Goal: Transaction & Acquisition: Purchase product/service

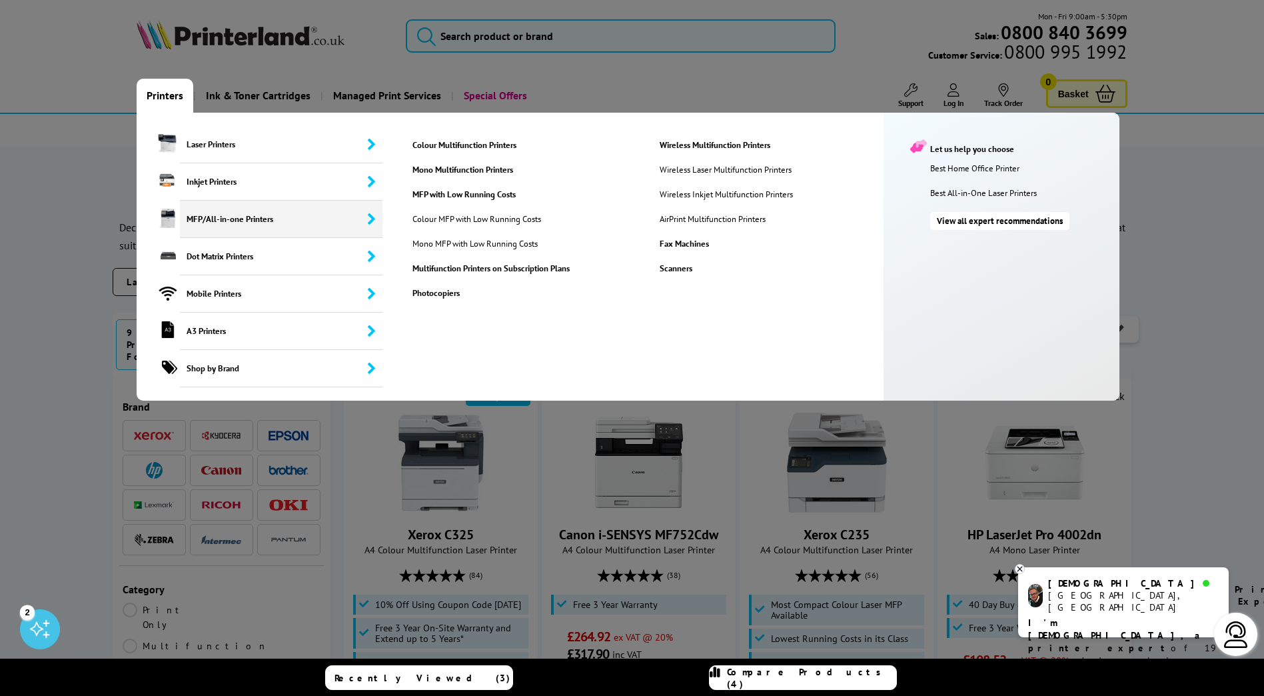
click at [357, 222] on span "MFP/All-in-one Printers" at bounding box center [281, 219] width 203 height 37
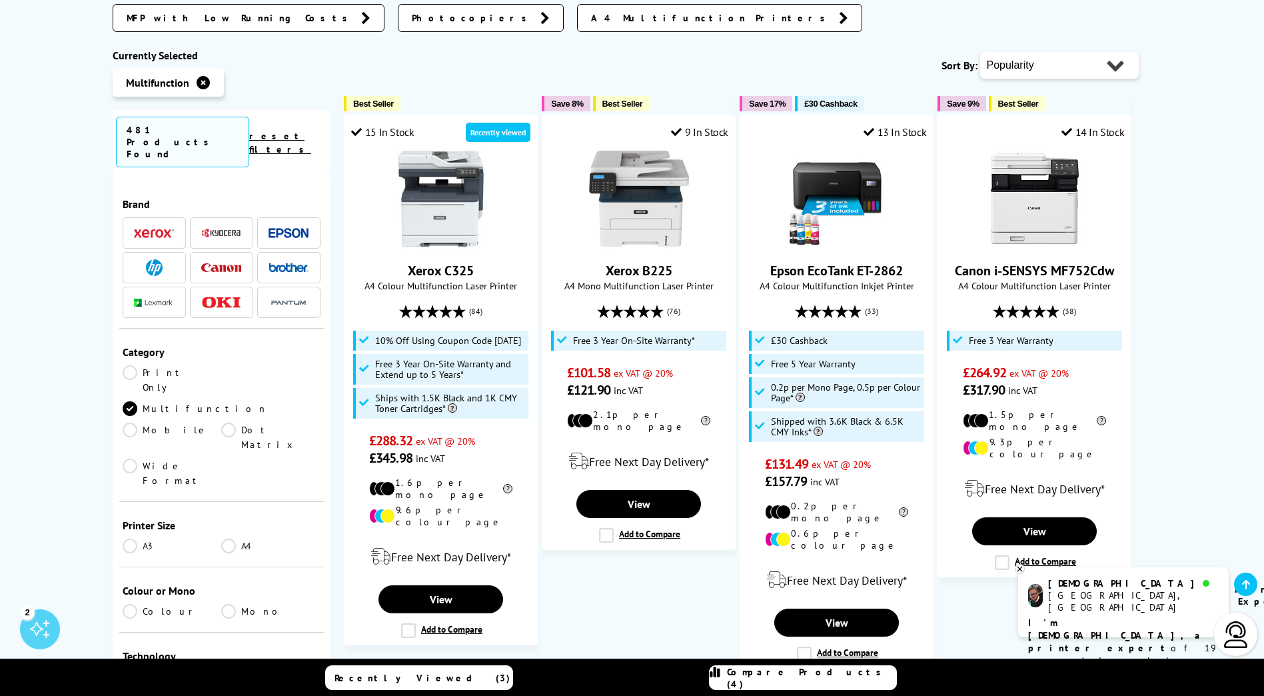
scroll to position [333, 0]
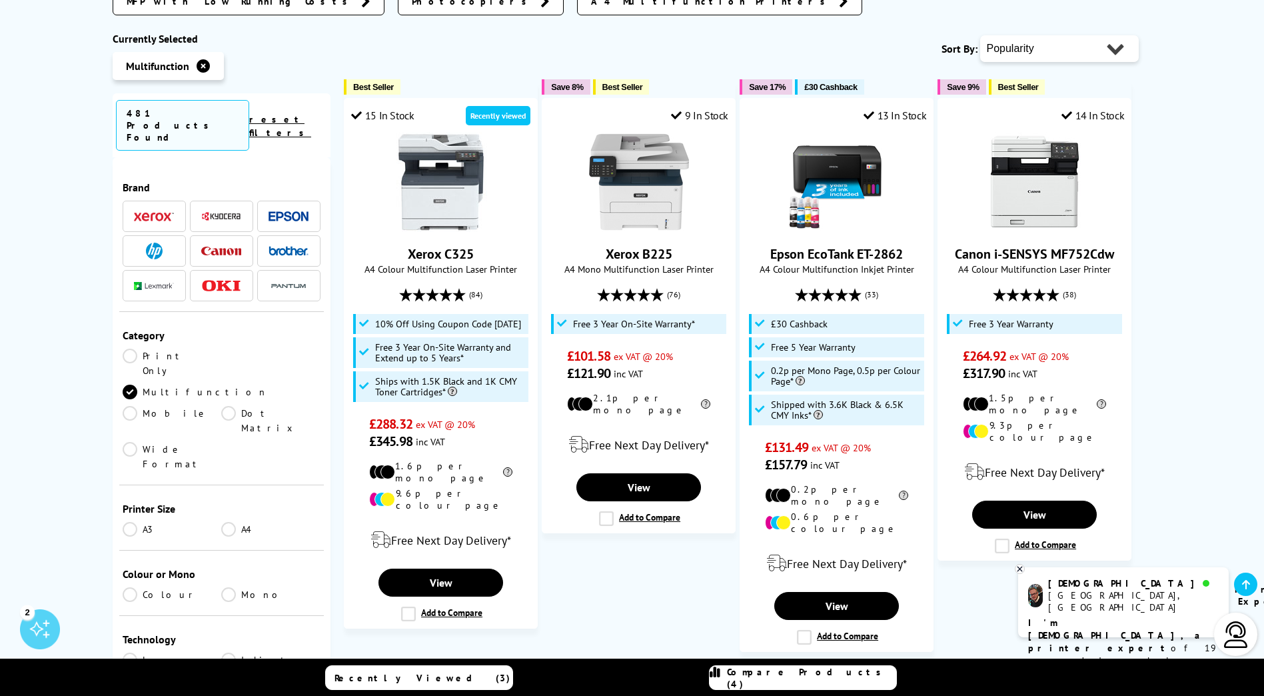
click at [128, 587] on link "Colour" at bounding box center [172, 594] width 99 height 15
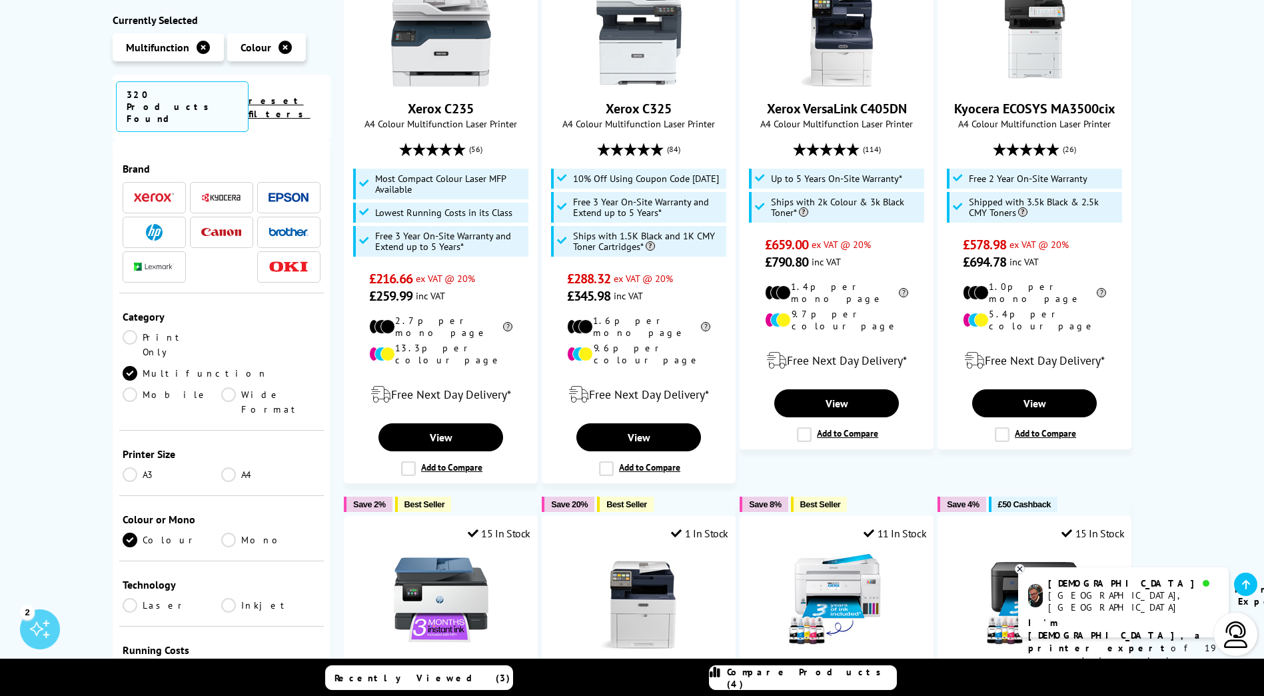
click at [130, 467] on link "A3" at bounding box center [172, 474] width 99 height 15
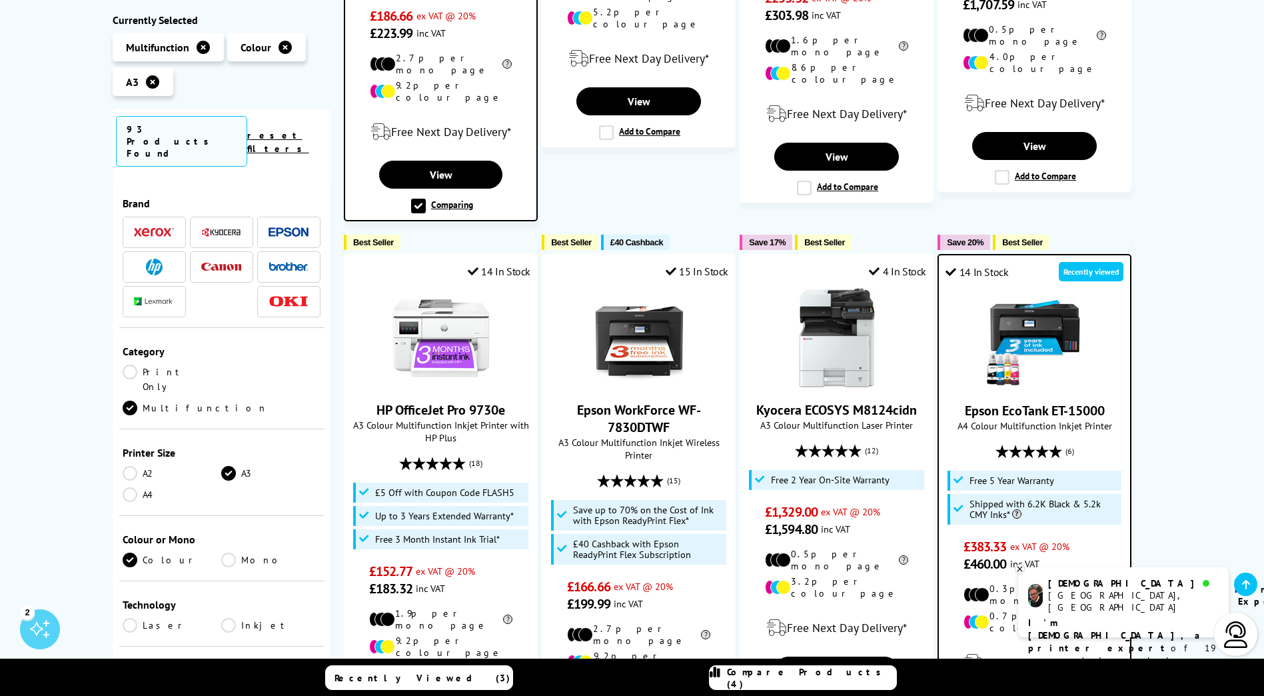
scroll to position [666, 0]
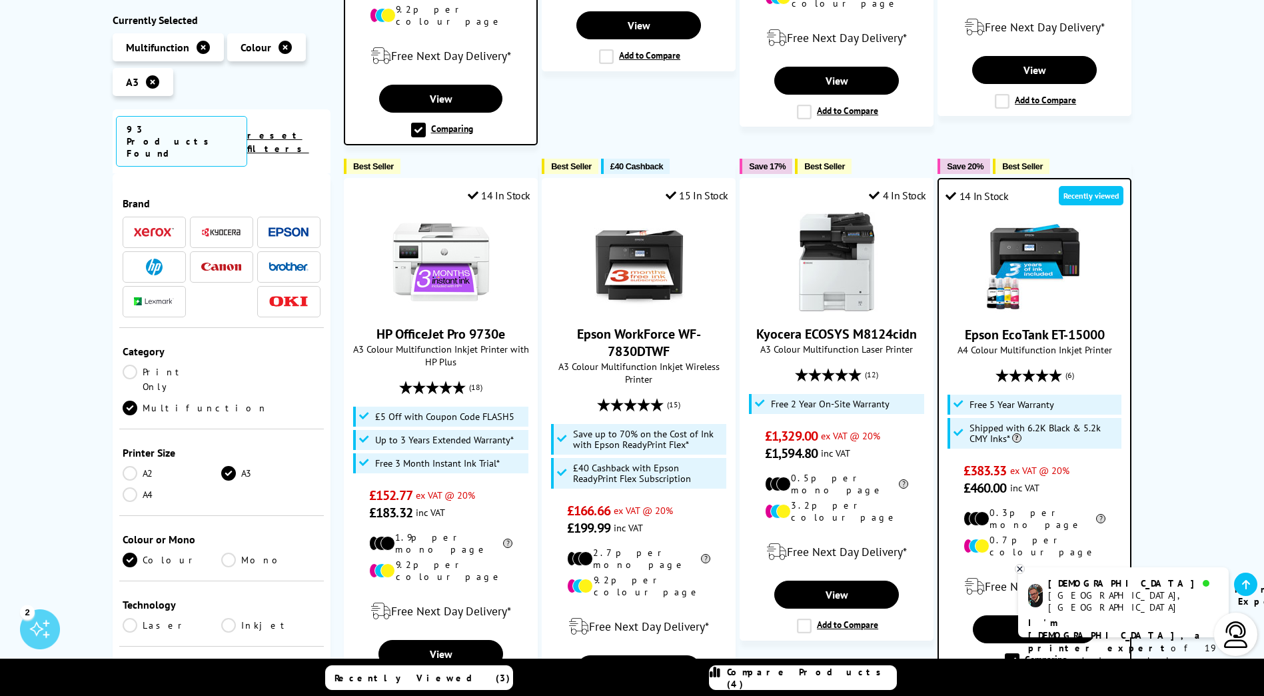
click at [129, 487] on link "A4" at bounding box center [172, 494] width 99 height 15
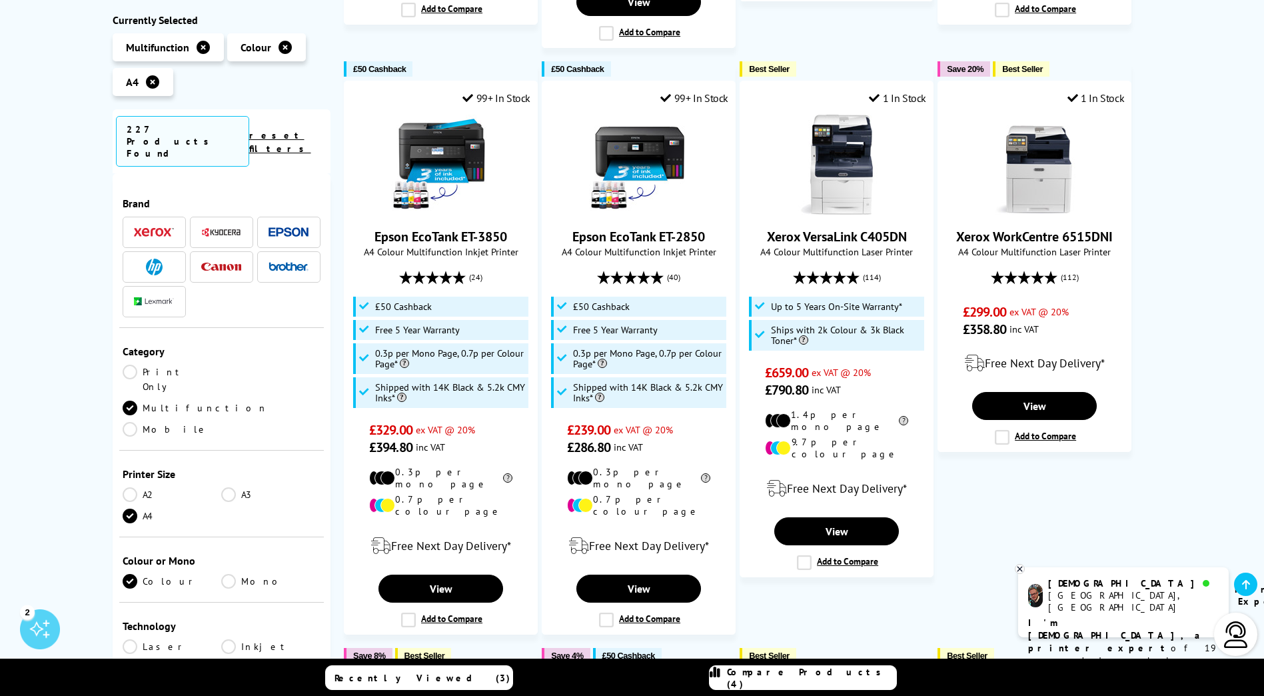
scroll to position [800, 0]
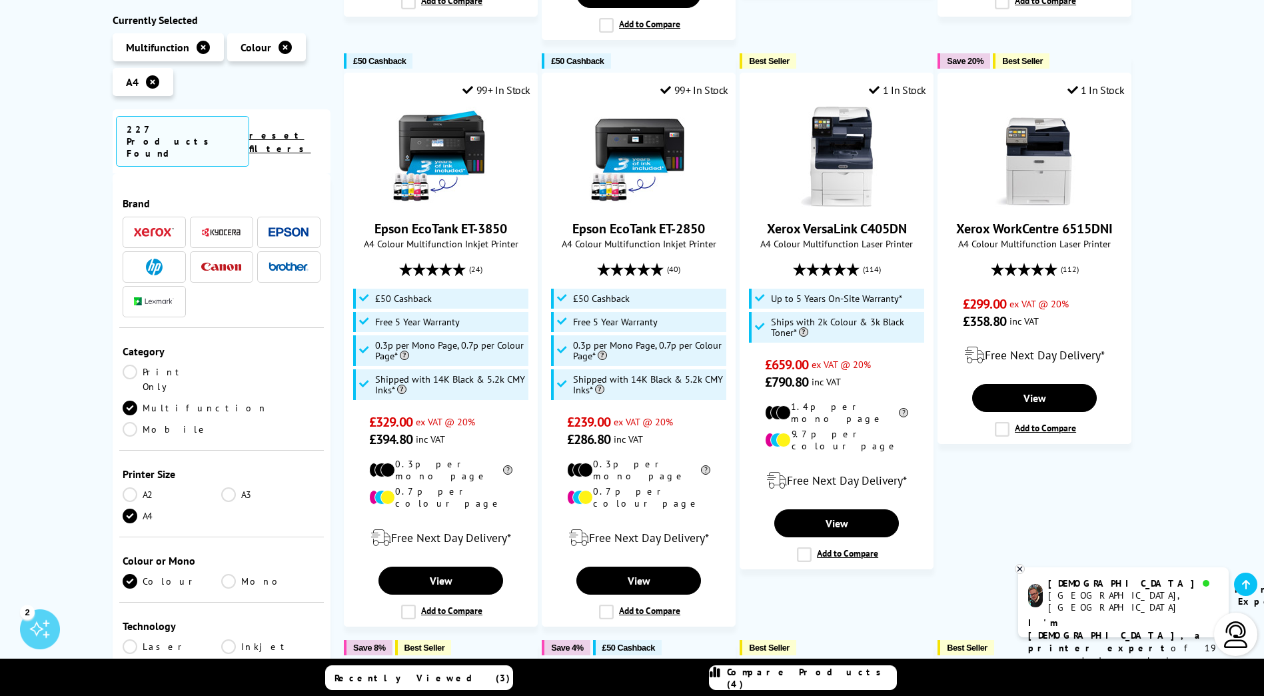
click at [229, 487] on link "A3" at bounding box center [270, 494] width 99 height 15
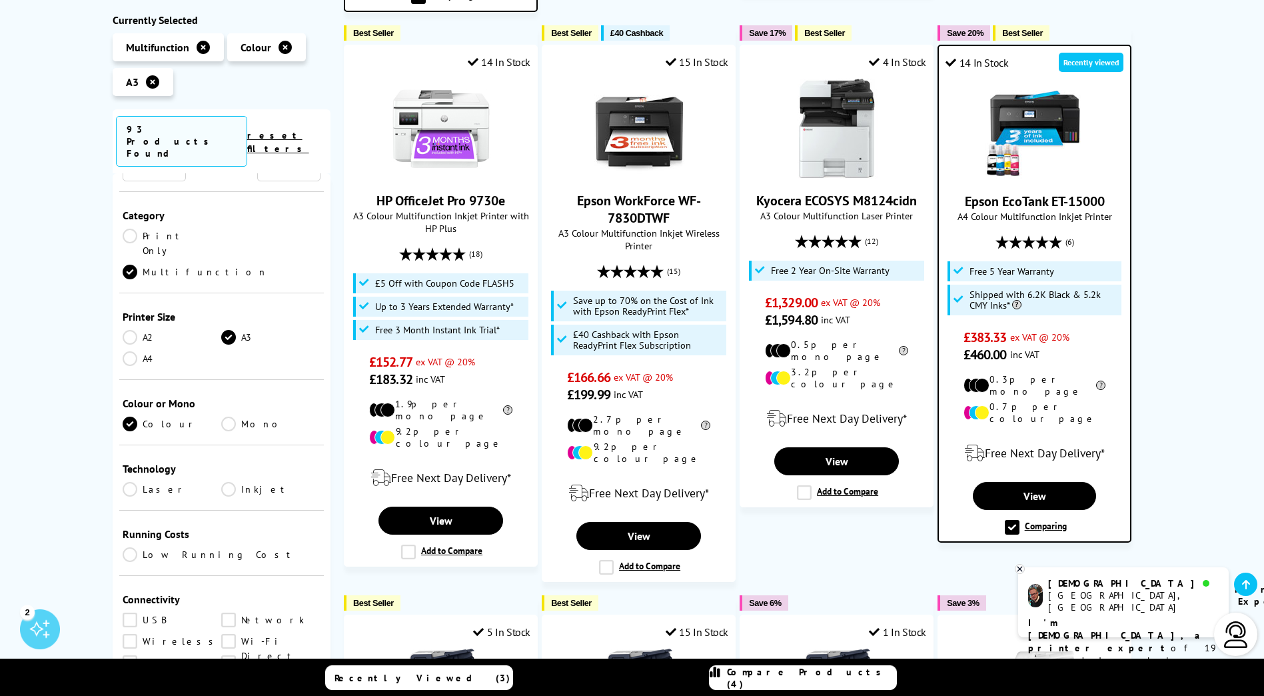
scroll to position [333, 0]
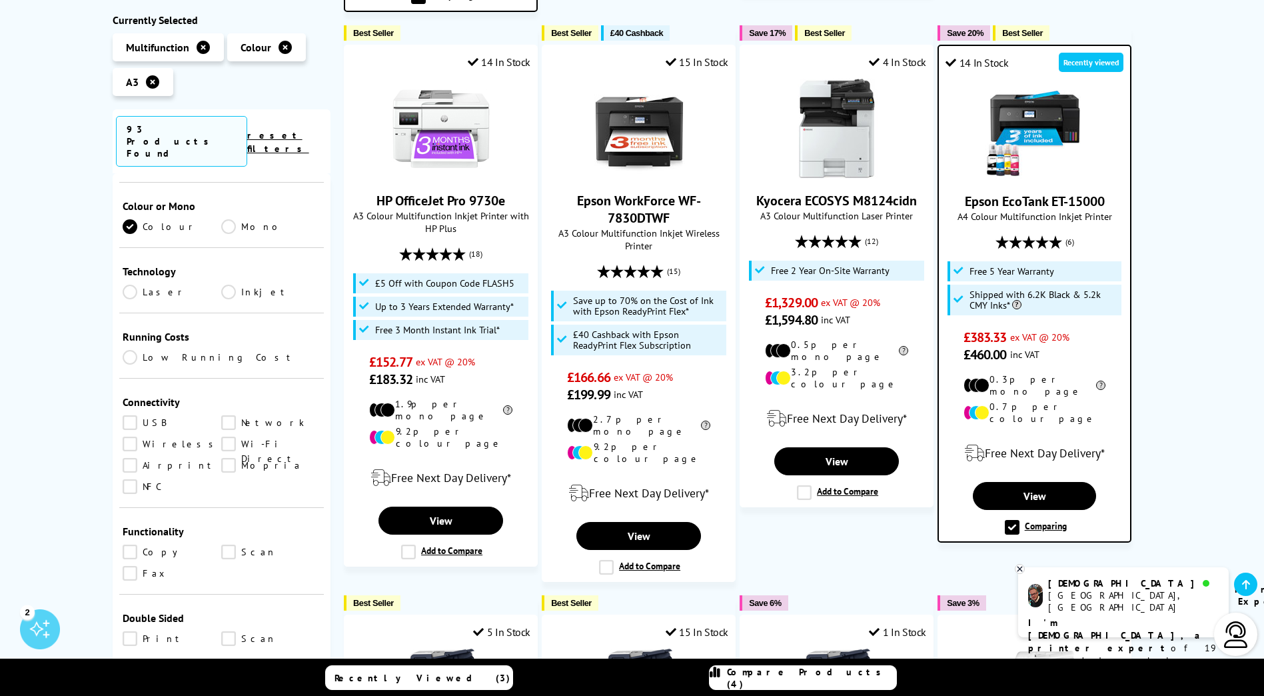
click at [237, 437] on link "Wi-Fi Direct" at bounding box center [270, 444] width 99 height 15
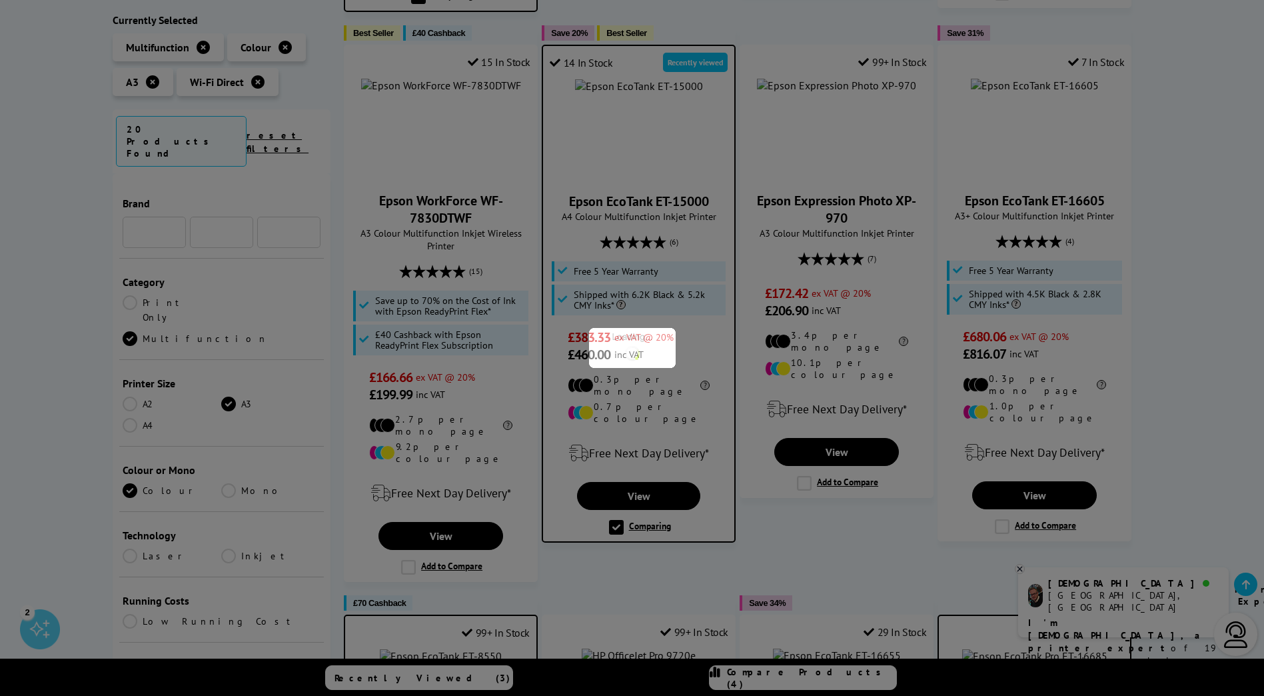
scroll to position [333, 0]
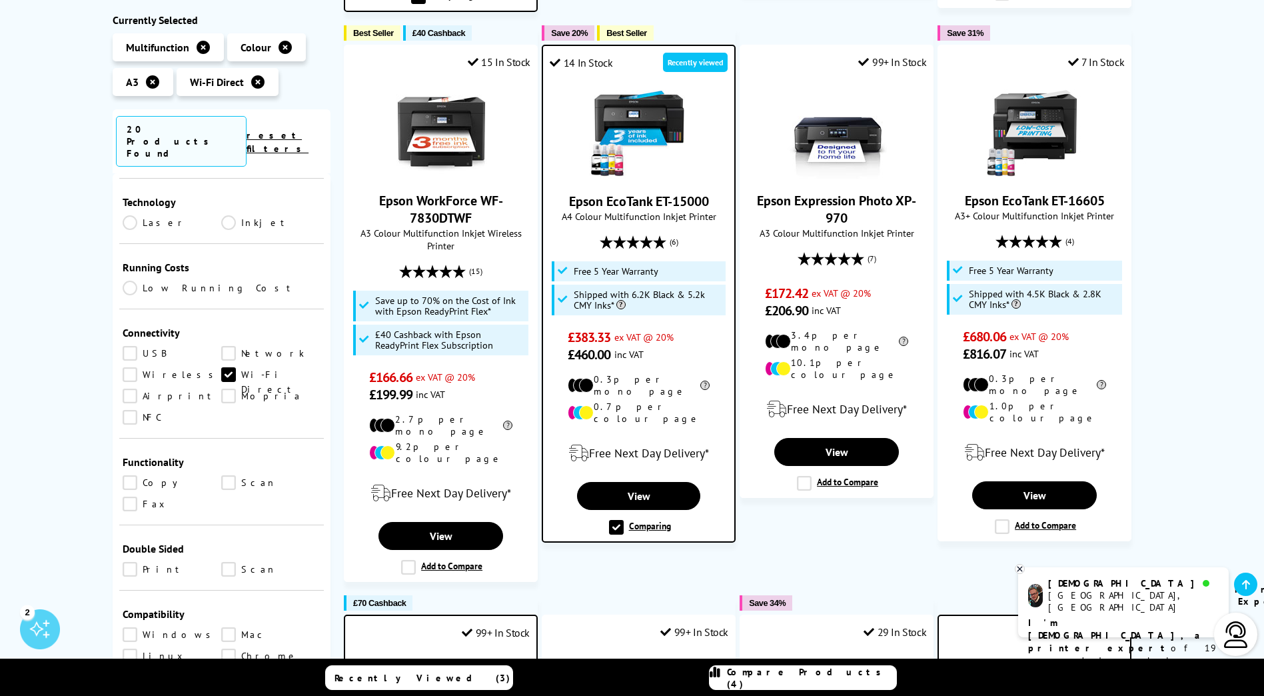
click at [130, 367] on link "Wireless" at bounding box center [172, 374] width 99 height 15
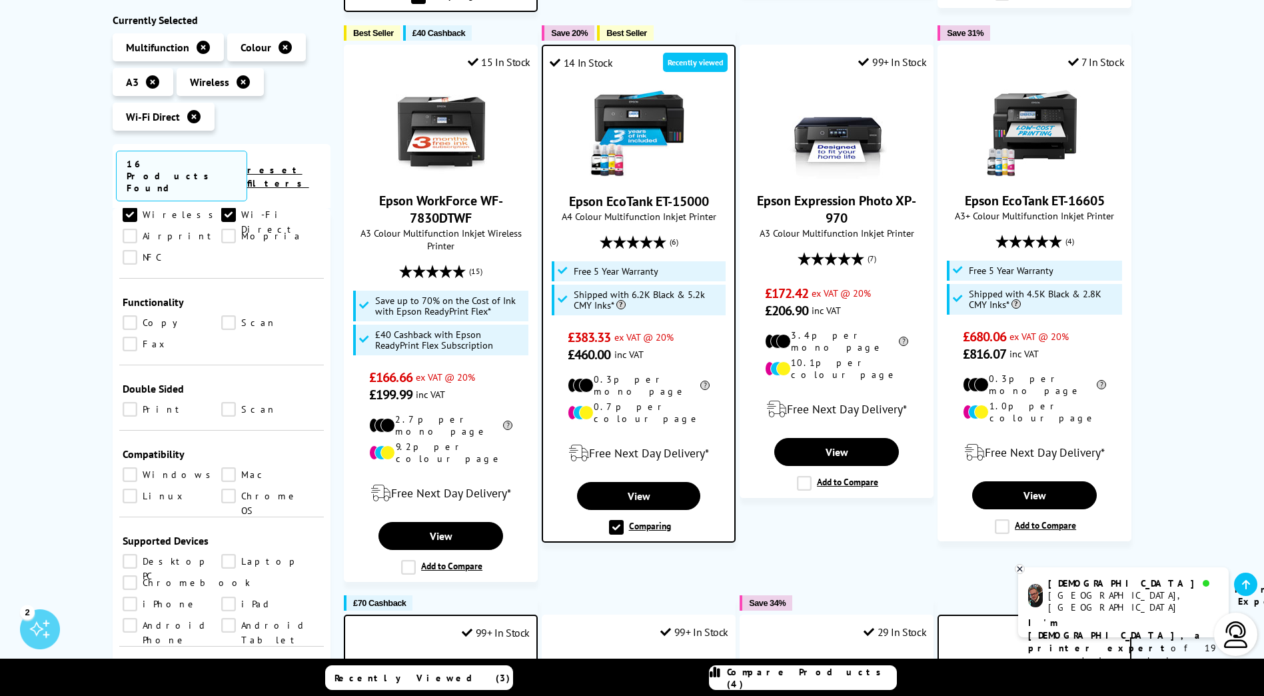
scroll to position [533, 0]
click at [132, 397] on link "Print" at bounding box center [172, 404] width 99 height 15
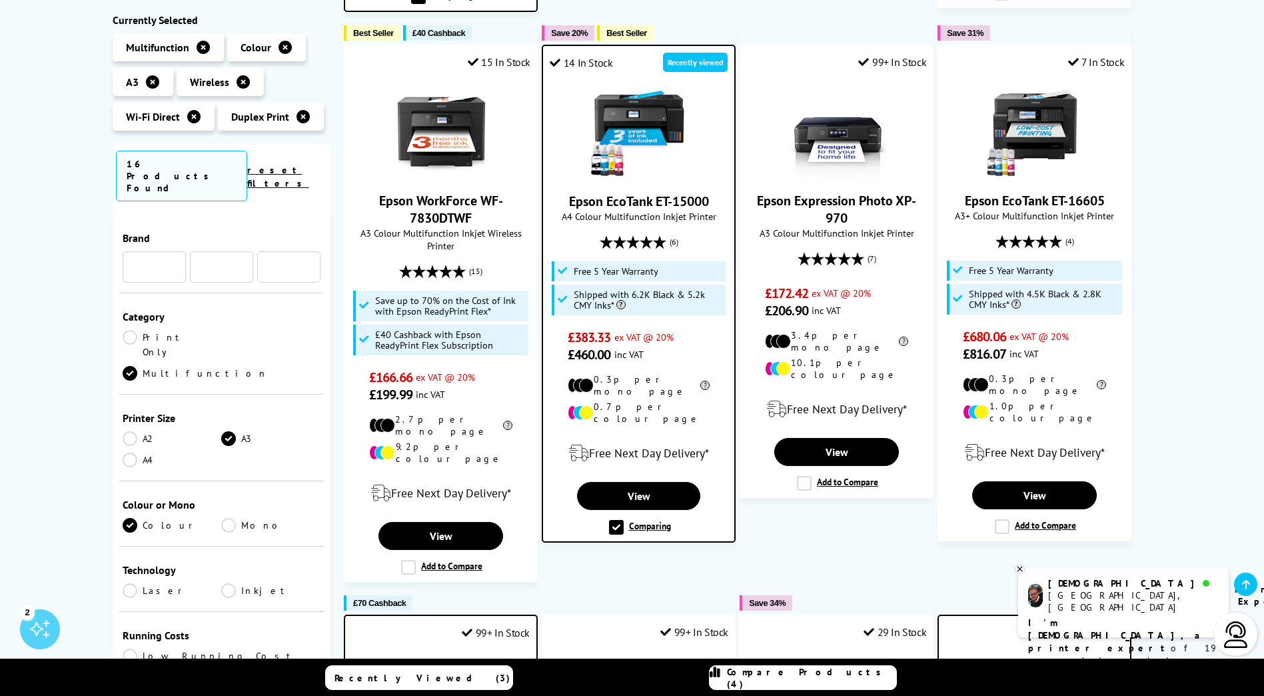
scroll to position [533, 0]
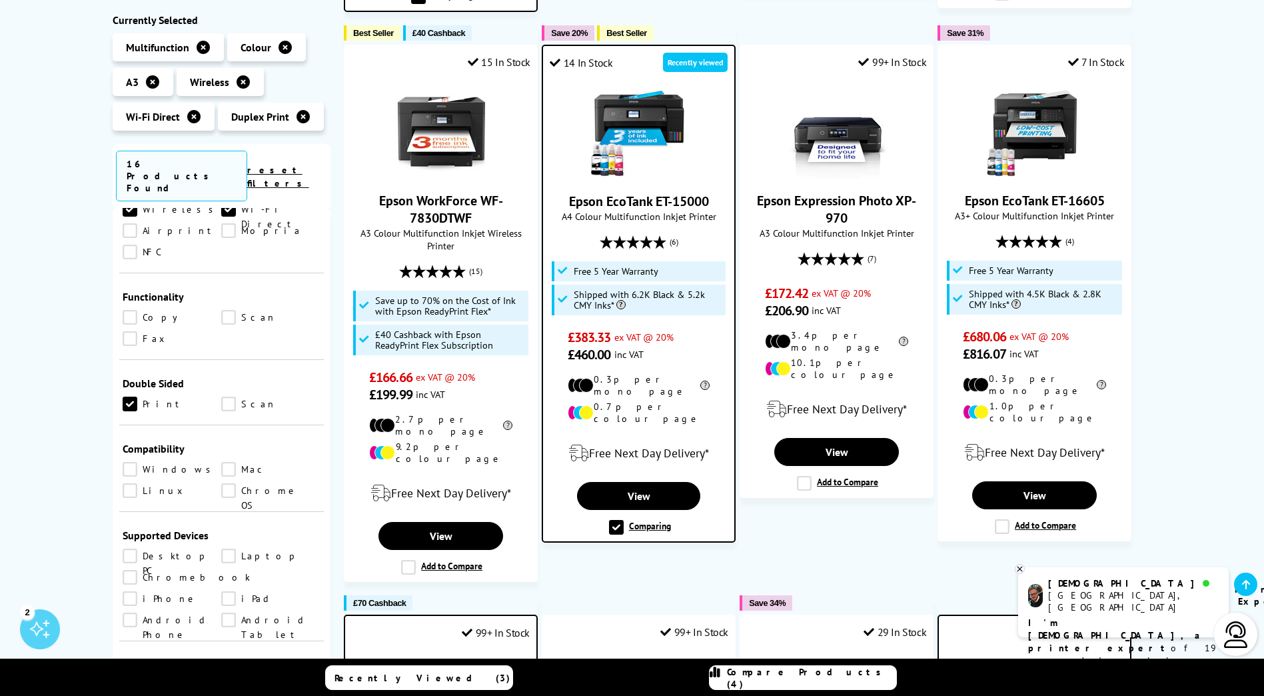
click at [235, 397] on link "Scan" at bounding box center [270, 404] width 99 height 15
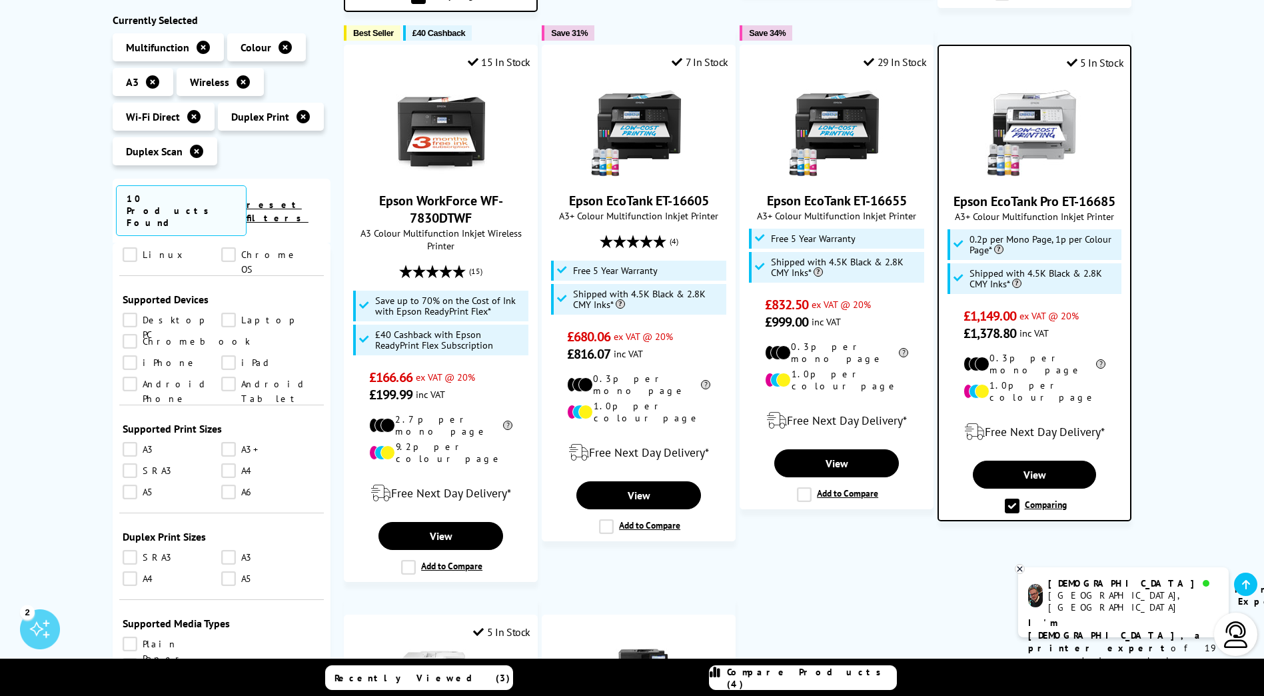
scroll to position [800, 0]
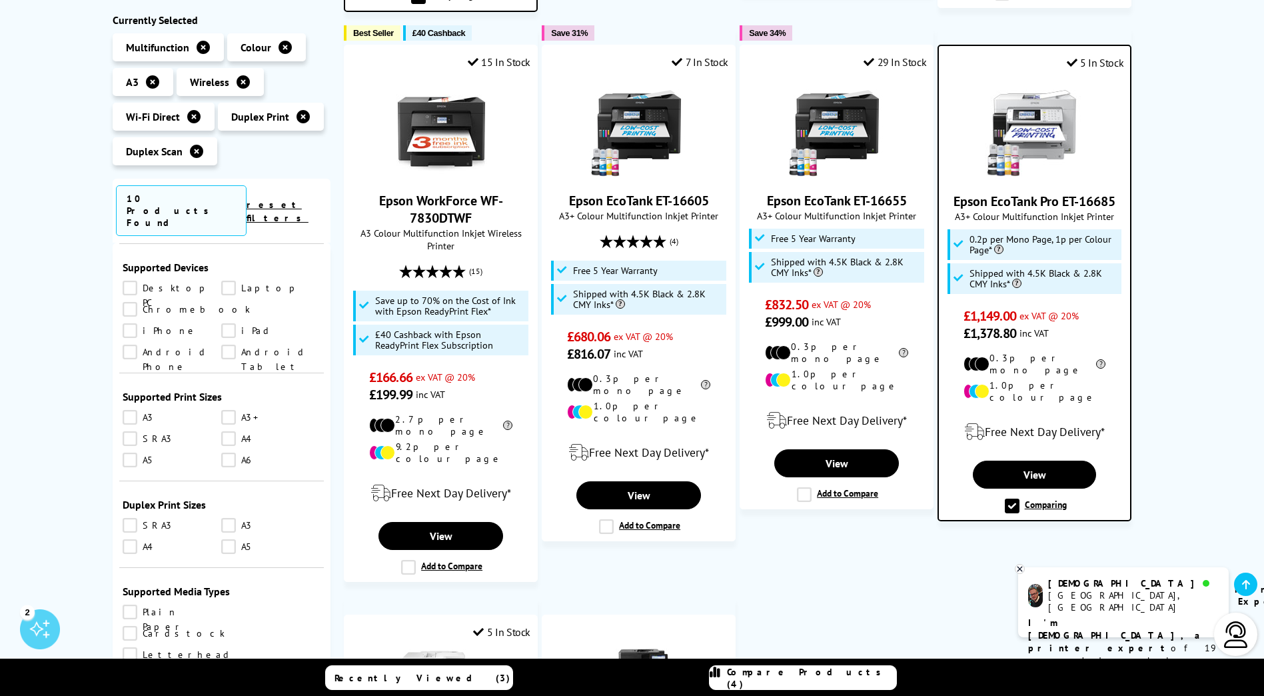
click at [234, 410] on link "A3+" at bounding box center [270, 417] width 99 height 15
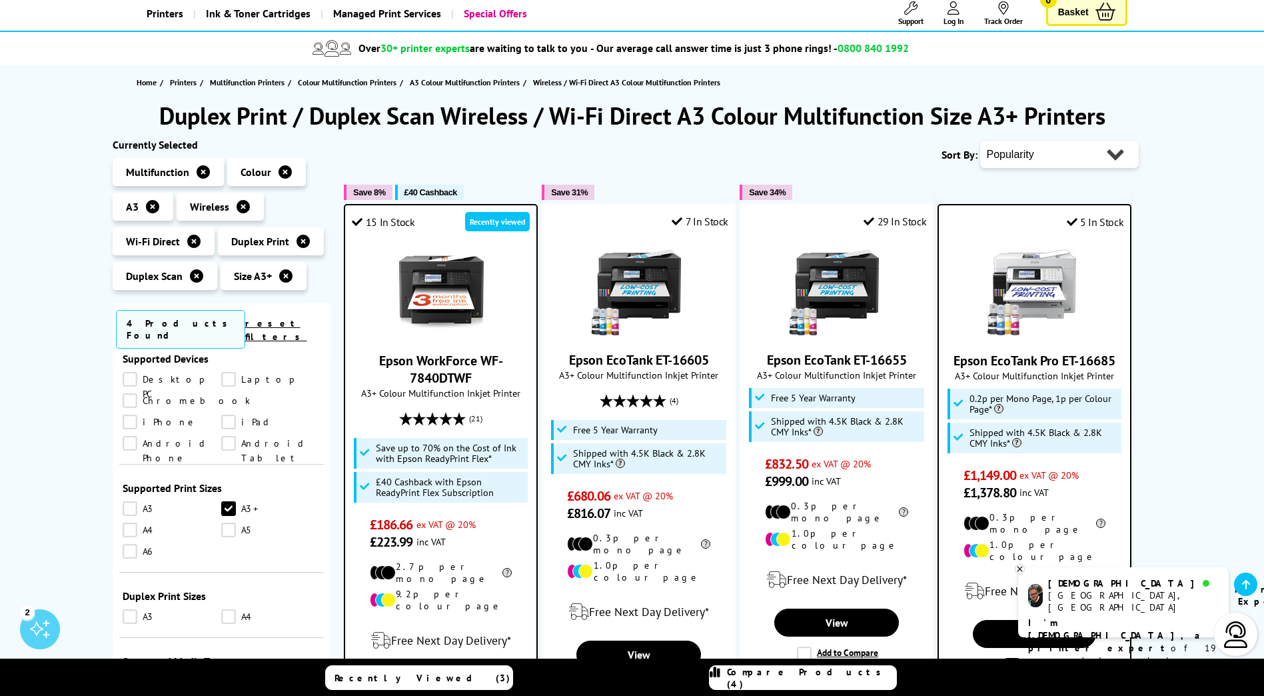
scroll to position [200, 0]
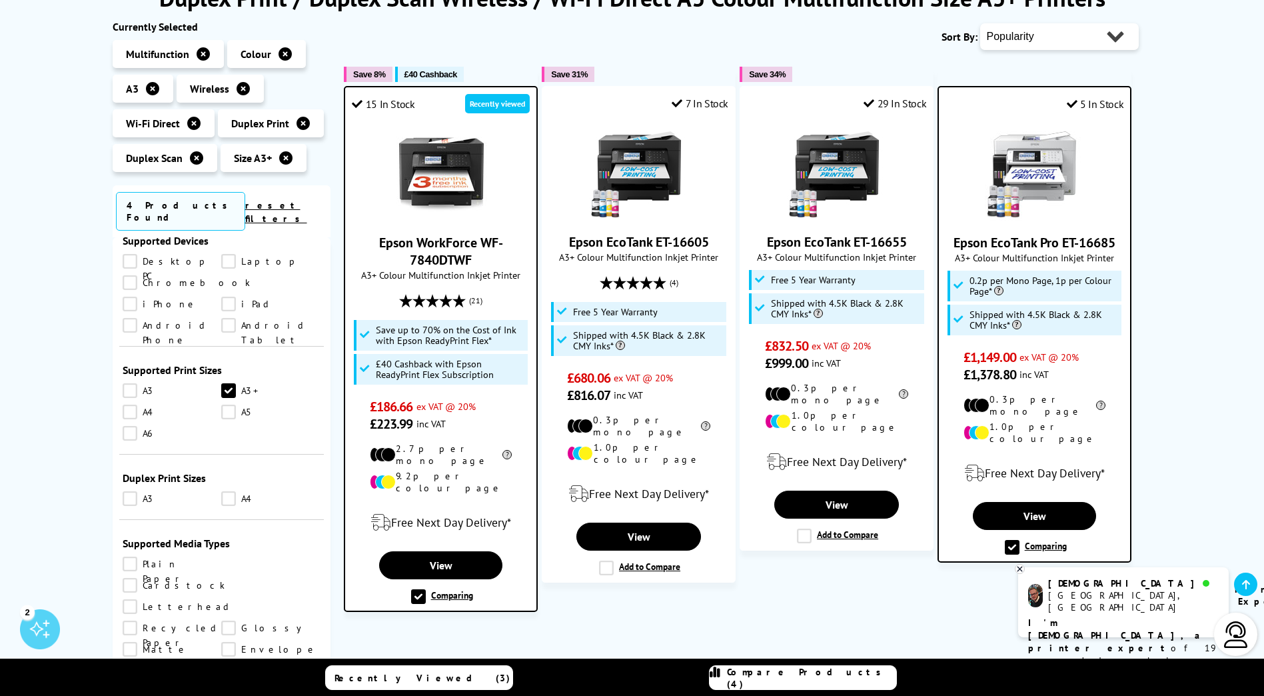
click at [193, 159] on icon at bounding box center [196, 157] width 13 height 13
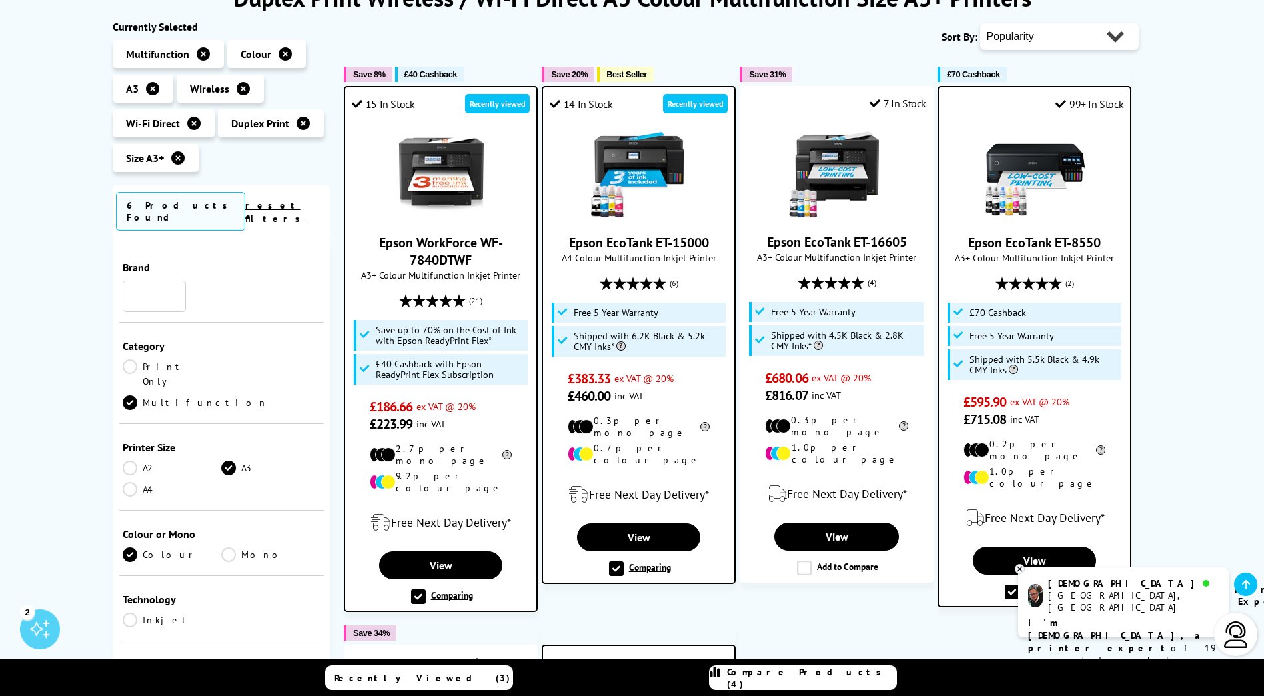
scroll to position [800, 0]
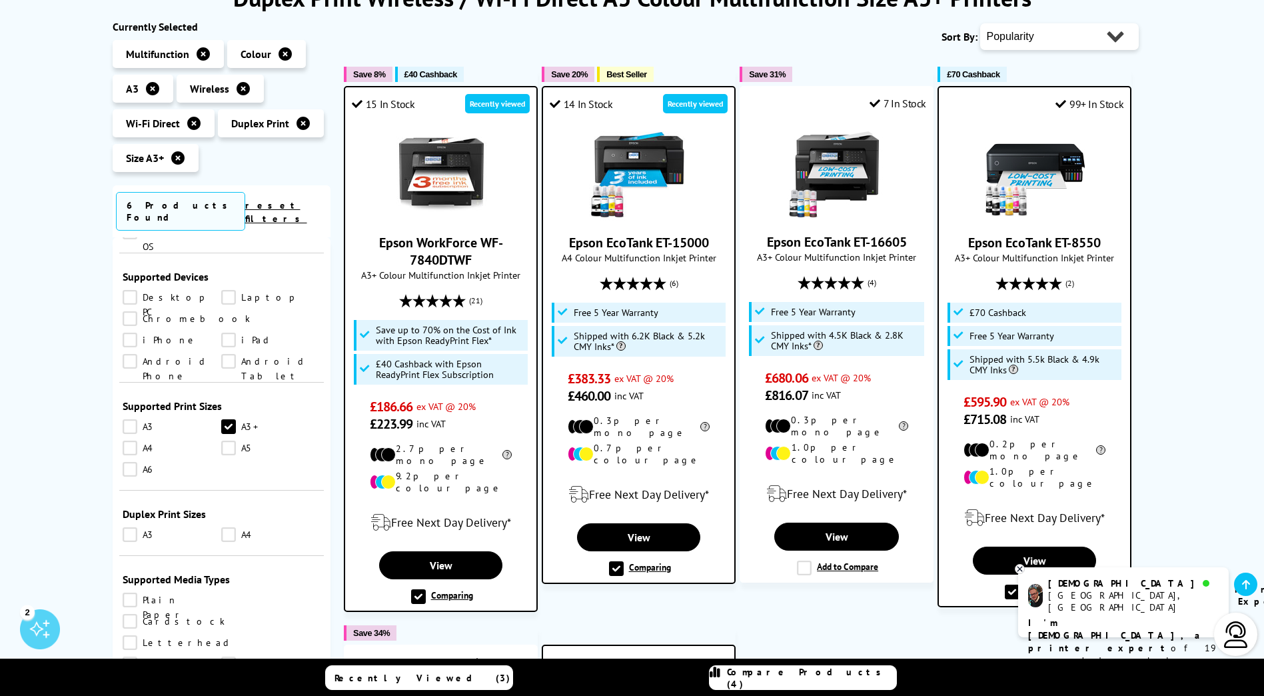
click at [632, 240] on link "Epson EcoTank ET-15000" at bounding box center [639, 242] width 140 height 17
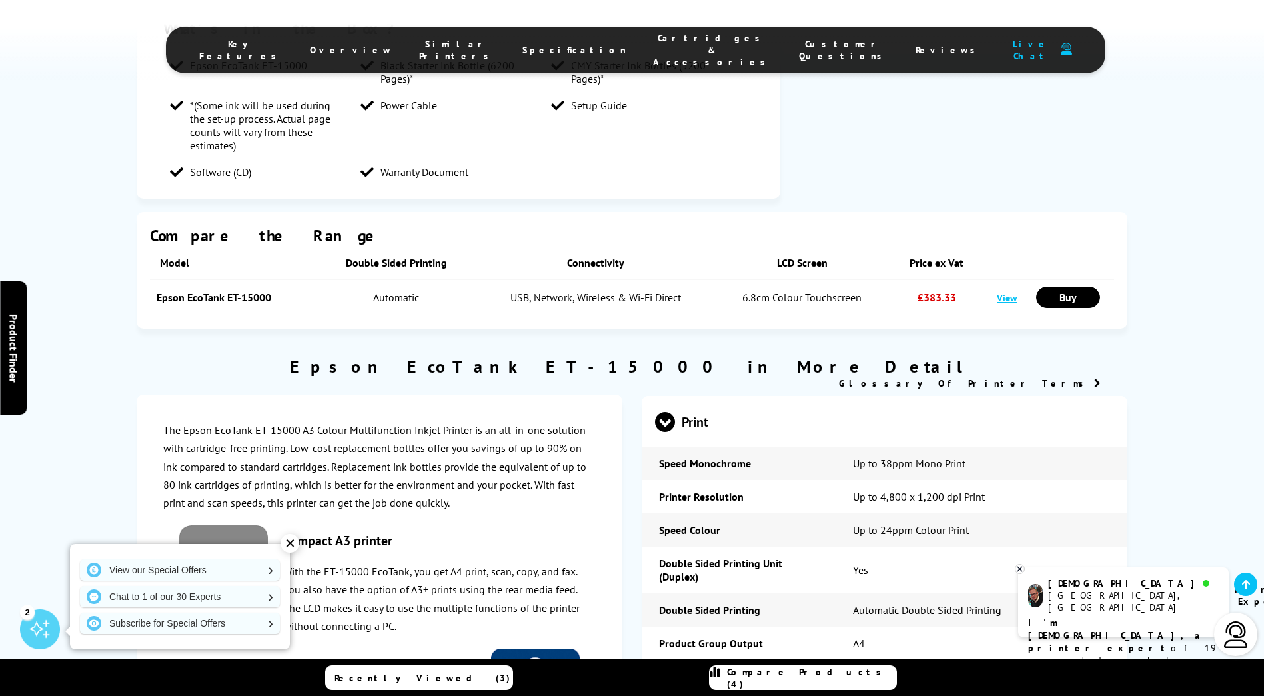
scroll to position [1533, 0]
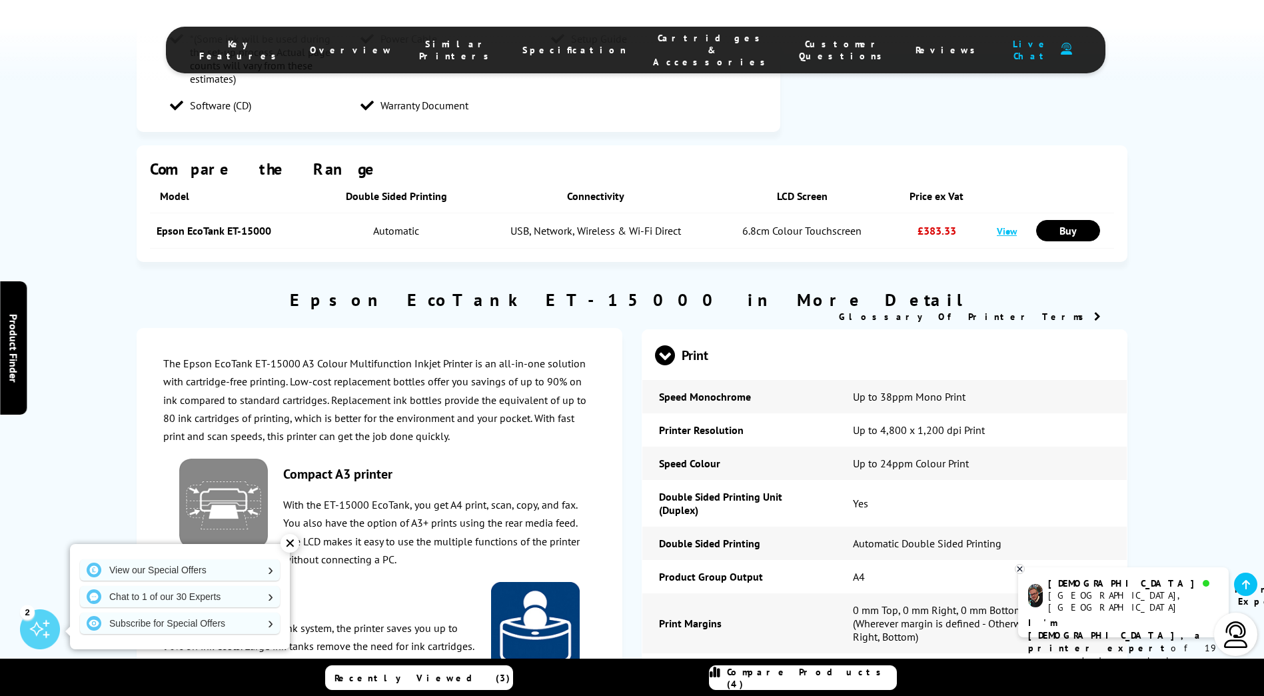
click at [289, 546] on div "✕" at bounding box center [290, 543] width 19 height 19
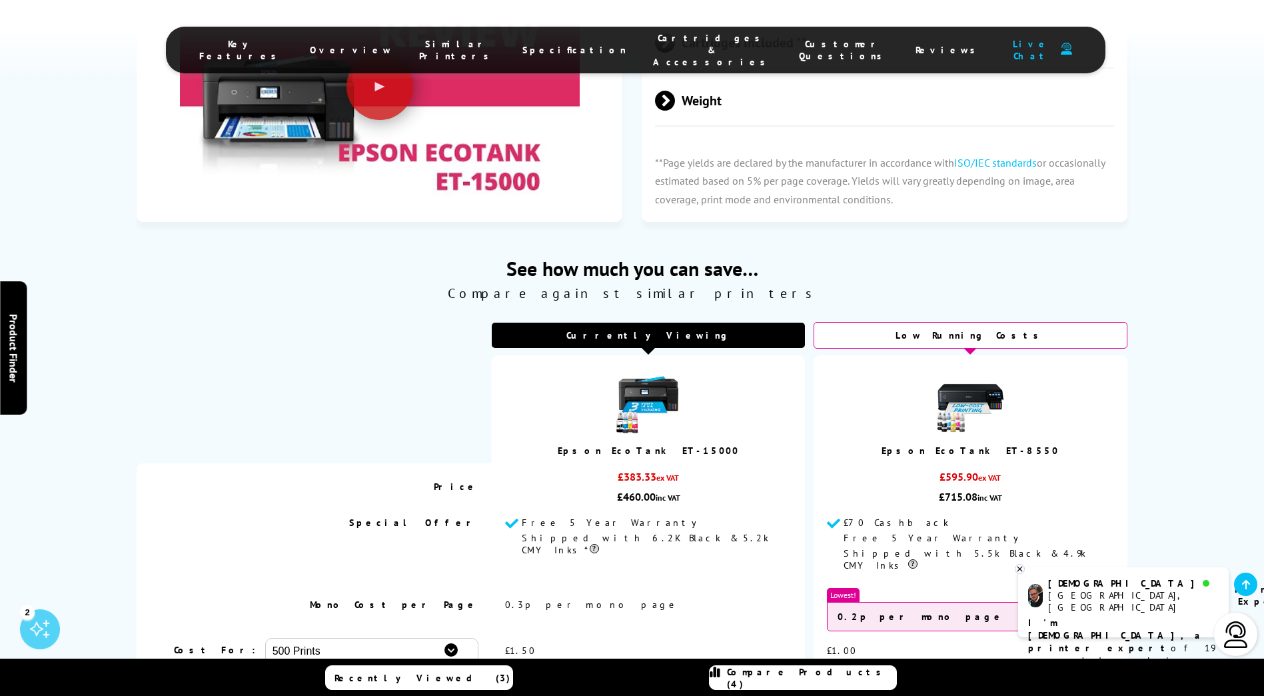
scroll to position [2999, 0]
